Goal: Information Seeking & Learning: Learn about a topic

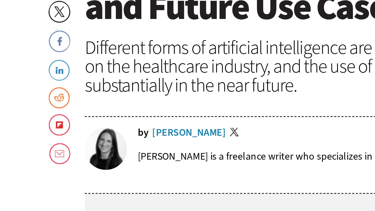
click at [93, 111] on div "by [PERSON_NAME] Twitter" at bounding box center [152, 112] width 169 height 4
drag, startPoint x: 103, startPoint y: 111, endPoint x: 73, endPoint y: 112, distance: 30.0
click at [73, 112] on div "by [PERSON_NAME] Twitter" at bounding box center [152, 112] width 169 height 4
copy div "[PERSON_NAME]"
click at [117, 109] on div "by [PERSON_NAME] Twitter [PERSON_NAME] is a freelance writer who specializes in…" at bounding box center [142, 121] width 189 height 28
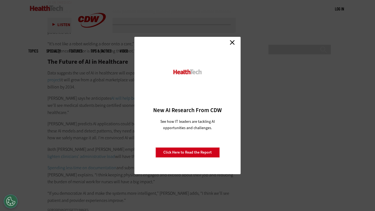
scroll to position [1057, 0]
click at [232, 42] on link "Close" at bounding box center [232, 42] width 8 height 8
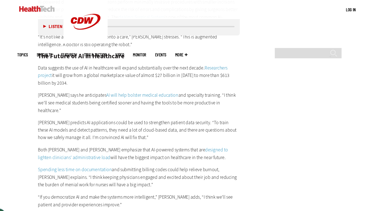
scroll to position [1064, 0]
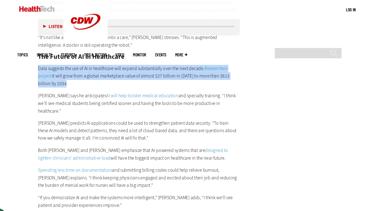
drag, startPoint x: 47, startPoint y: 49, endPoint x: 83, endPoint y: 64, distance: 39.3
copy p "Data suggests the use of AI in healthcare will expand substantially over the ne…"
click at [73, 61] on p "Data suggests the use of AI in healthcare will expand substantially over the ne…" at bounding box center [142, 70] width 189 height 21
drag, startPoint x: 45, startPoint y: 51, endPoint x: 77, endPoint y: 66, distance: 35.7
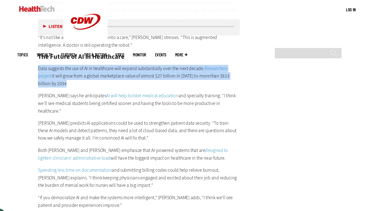
click at [130, 63] on p "Data suggests the use of AI in healthcare will expand substantially over the ne…" at bounding box center [142, 70] width 189 height 21
drag, startPoint x: 46, startPoint y: 51, endPoint x: 64, endPoint y: 65, distance: 22.8
copy p "Data suggests the use of AI in healthcare will expand substantially over the ne…"
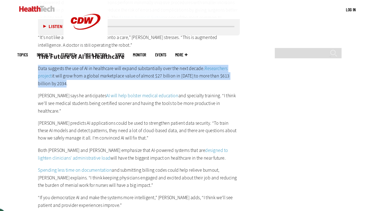
click at [72, 60] on p "Data suggests the use of AI in healthcare will expand substantially over the ne…" at bounding box center [142, 70] width 189 height 21
drag, startPoint x: 47, startPoint y: 50, endPoint x: 64, endPoint y: 63, distance: 21.0
copy p "Data suggests the use of AI in healthcare will expand substantially over the ne…"
click at [133, 67] on p "Data suggests the use of AI in healthcare will expand substantially over the ne…" at bounding box center [142, 70] width 189 height 21
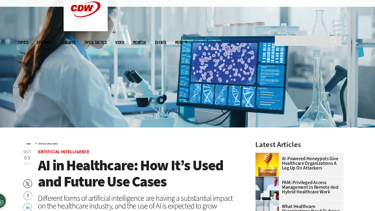
scroll to position [48, 0]
